Goal: Task Accomplishment & Management: Manage account settings

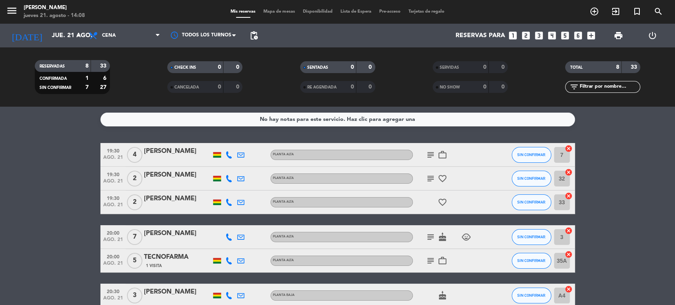
click at [432, 176] on icon "subject" at bounding box center [430, 178] width 9 height 9
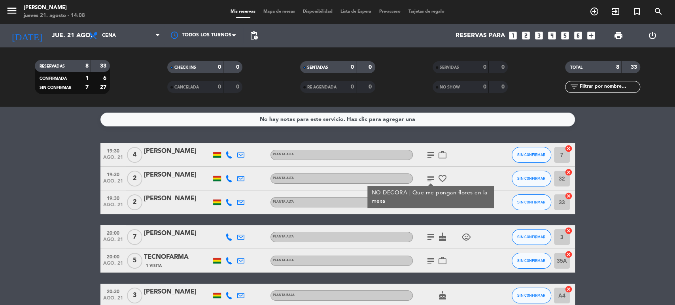
click at [429, 237] on icon "subject" at bounding box center [430, 237] width 9 height 9
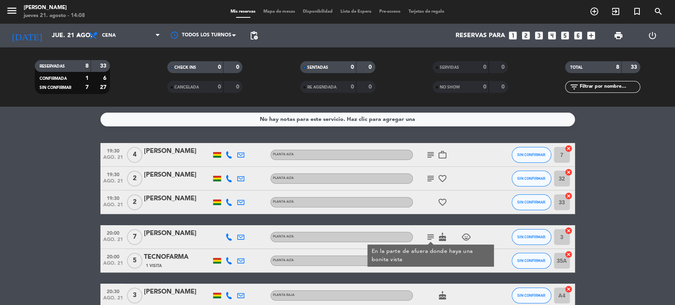
click at [623, 224] on bookings-row "19:30 [DATE] 4 [PERSON_NAME] Planta alta subject work_outline SIN CONFIRMAR 7 c…" at bounding box center [337, 249] width 675 height 212
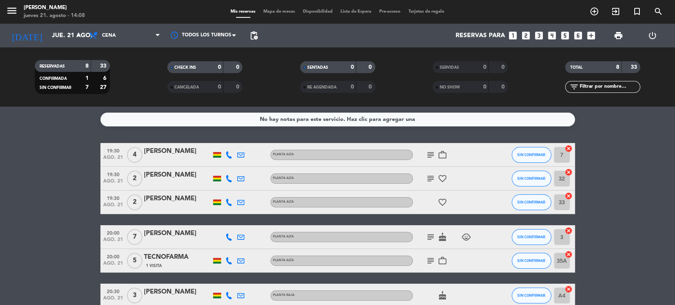
click at [434, 258] on icon "subject" at bounding box center [430, 260] width 9 height 9
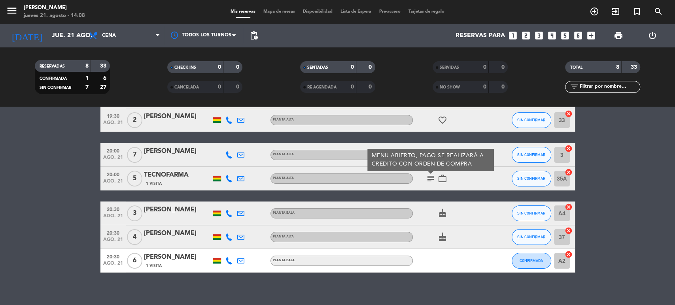
scroll to position [89, 0]
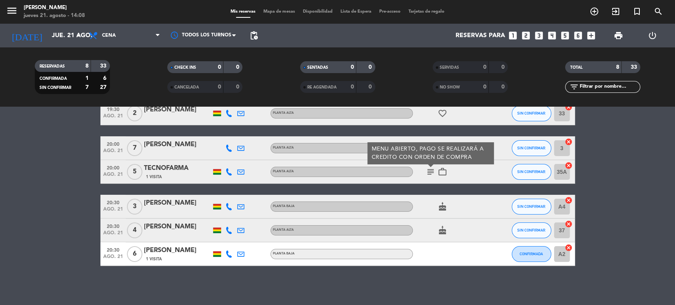
click at [165, 200] on div "[PERSON_NAME]" at bounding box center [177, 203] width 67 height 10
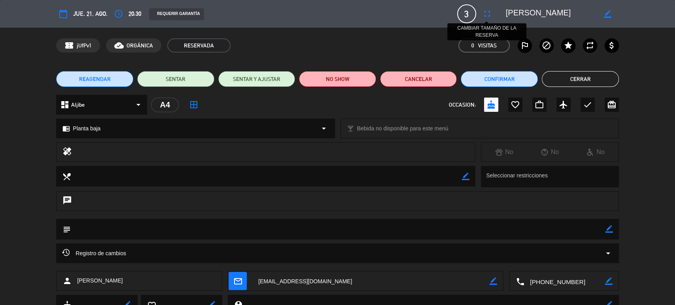
click at [484, 13] on icon "fullscreen" at bounding box center [487, 13] width 9 height 9
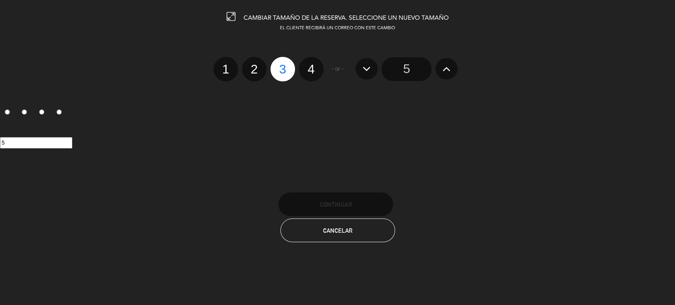
click at [311, 78] on label "4" at bounding box center [311, 69] width 25 height 25
click at [311, 65] on input "4" at bounding box center [310, 62] width 5 height 5
radio input "true"
radio input "false"
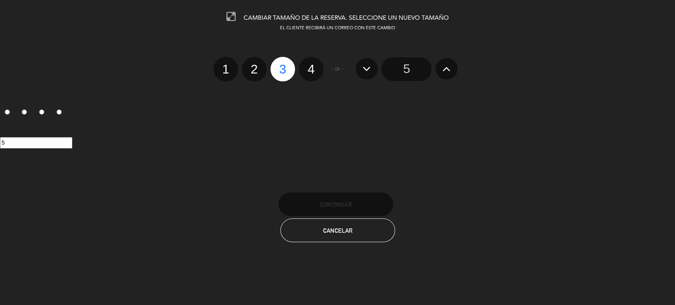
radio input "false"
radio input "true"
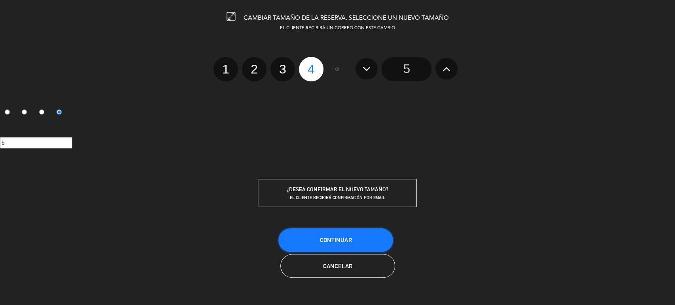
click at [362, 238] on button "Continuar" at bounding box center [335, 241] width 115 height 24
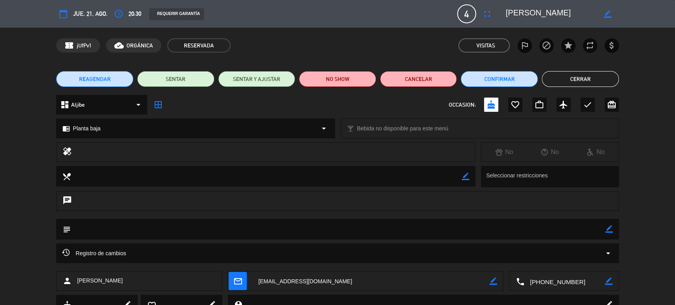
click at [582, 81] on button "Cerrar" at bounding box center [580, 79] width 77 height 16
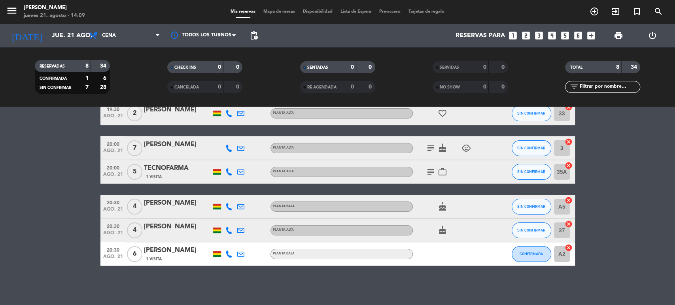
click at [49, 171] on bookings-row "19:30 [DATE] 4 [PERSON_NAME] Planta alta subject work_outline SIN CONFIRMAR 7 c…" at bounding box center [337, 160] width 675 height 212
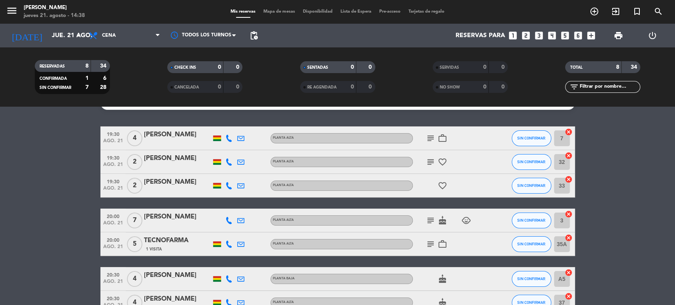
scroll to position [0, 0]
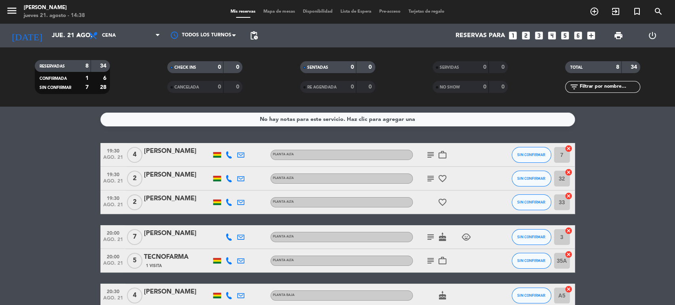
click at [90, 165] on bookings-row "19:30 [DATE] 4 [PERSON_NAME] Planta alta subject work_outline SIN CONFIRMAR 7 c…" at bounding box center [337, 249] width 675 height 212
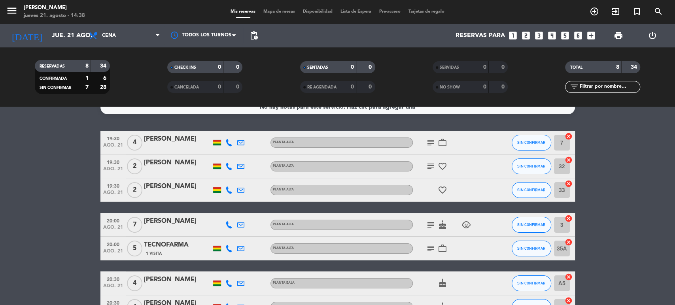
scroll to position [1, 0]
